Goal: Task Accomplishment & Management: Complete application form

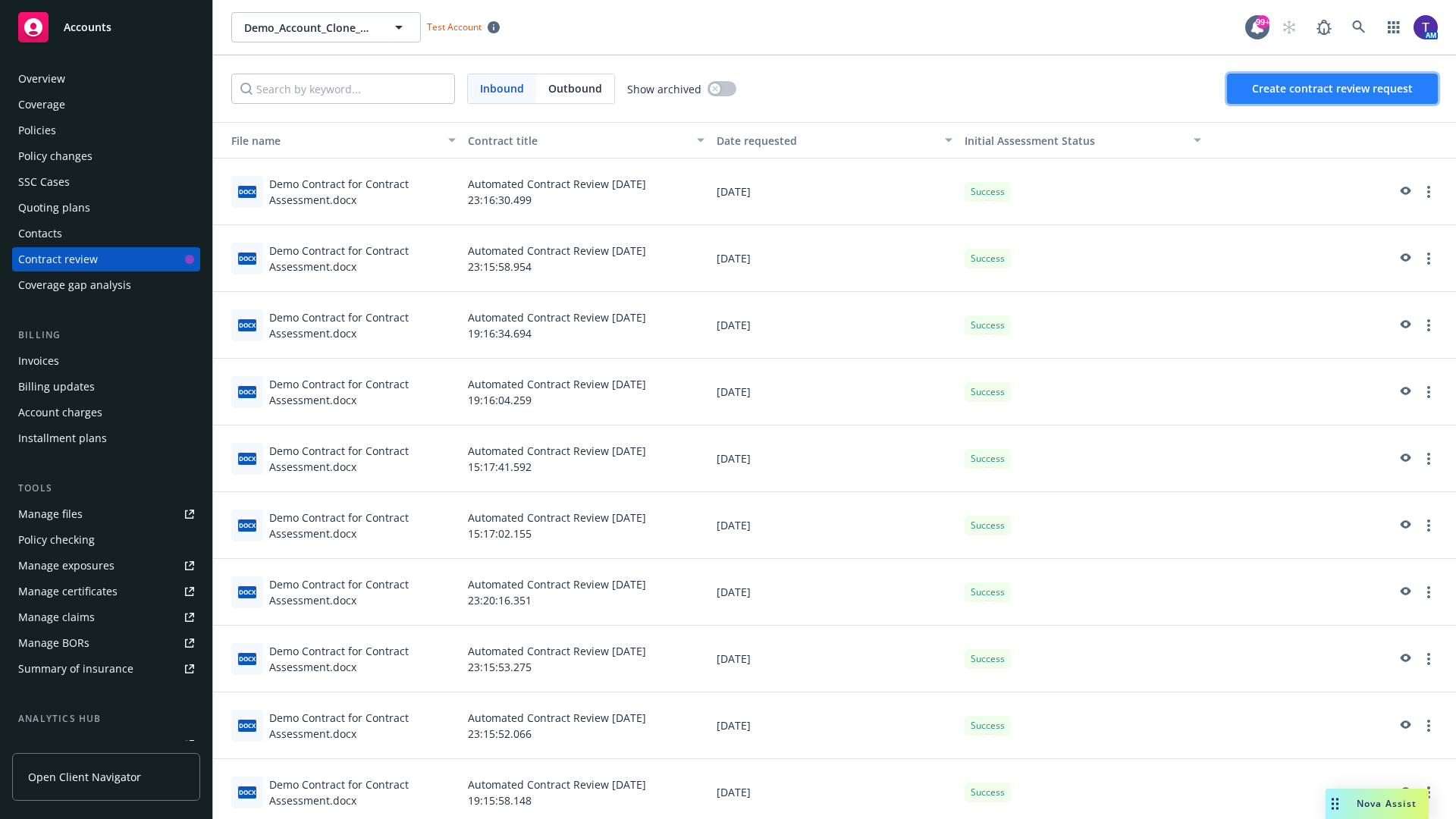
click at [1333, 89] on span "Create contract review request" at bounding box center [1332, 88] width 161 height 14
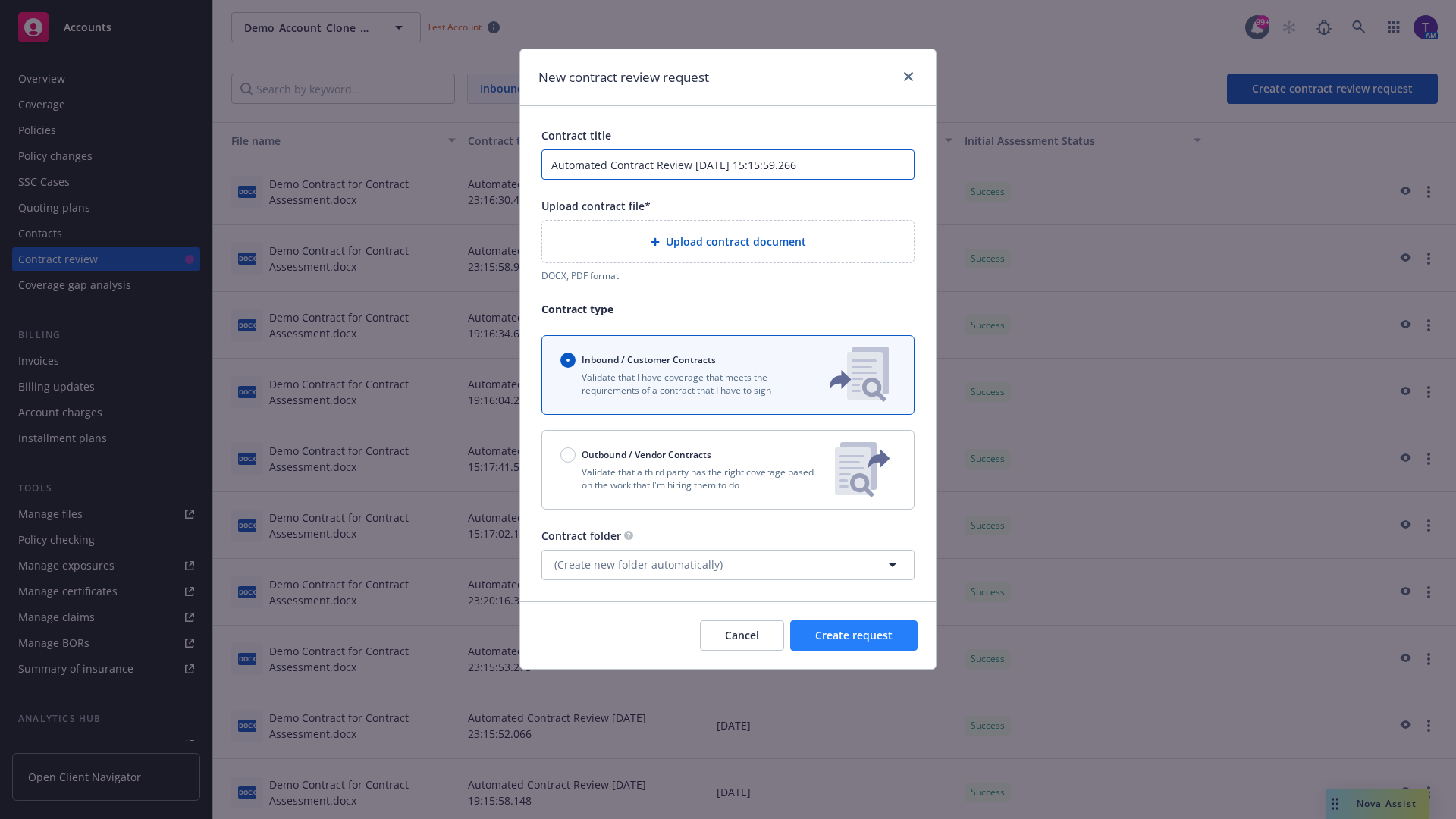
type input "Automated Contract Review [DATE] 15:15:59.266"
click at [728, 470] on p "Validate that a third party has the right coverage based on the work that I'm h…" at bounding box center [691, 478] width 262 height 26
radio input "false"
radio input "true"
click at [853, 642] on span "Create request" at bounding box center [853, 635] width 77 height 14
